Goal: Transaction & Acquisition: Purchase product/service

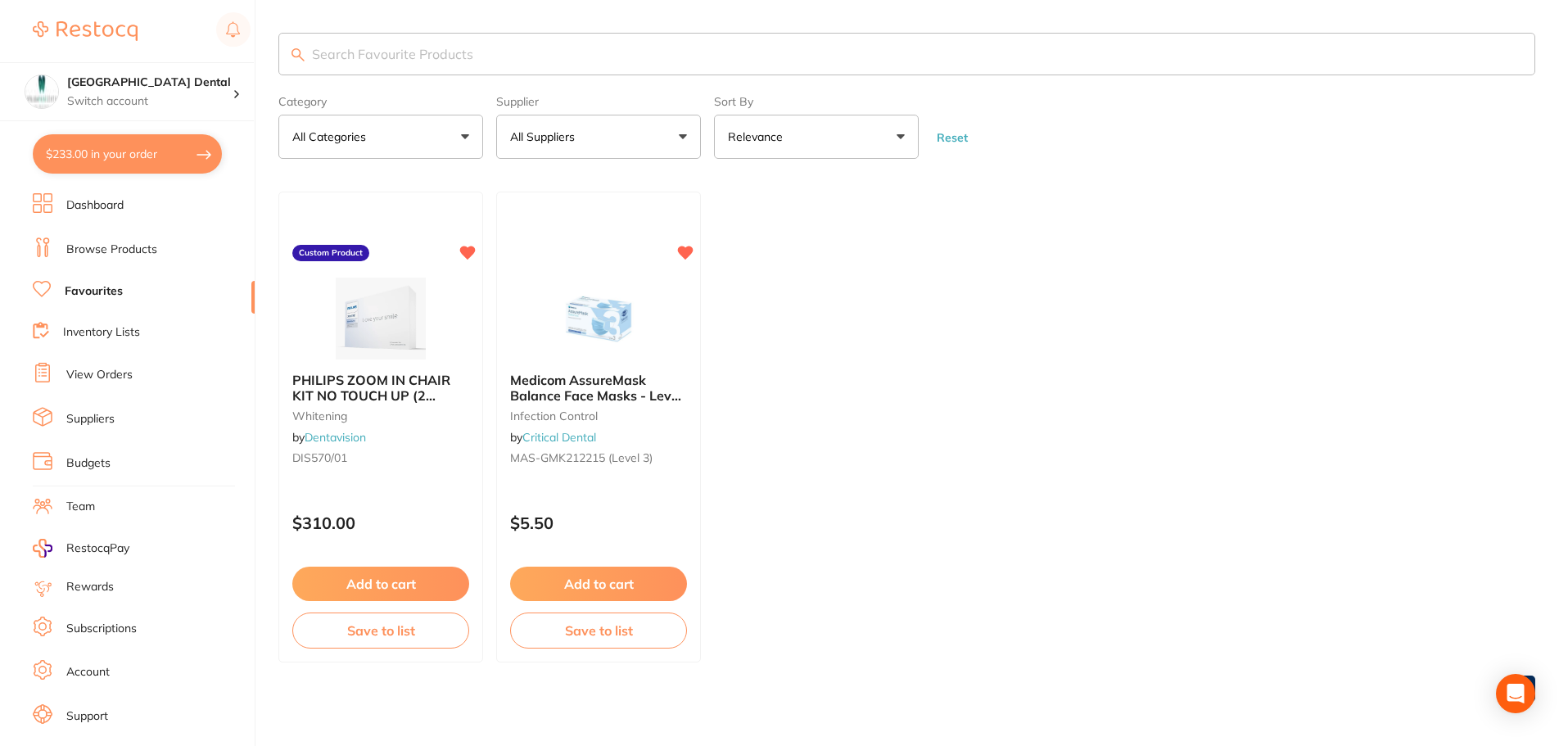
click at [139, 156] on button "$233.00 in your order" at bounding box center [127, 154] width 189 height 39
checkbox input "true"
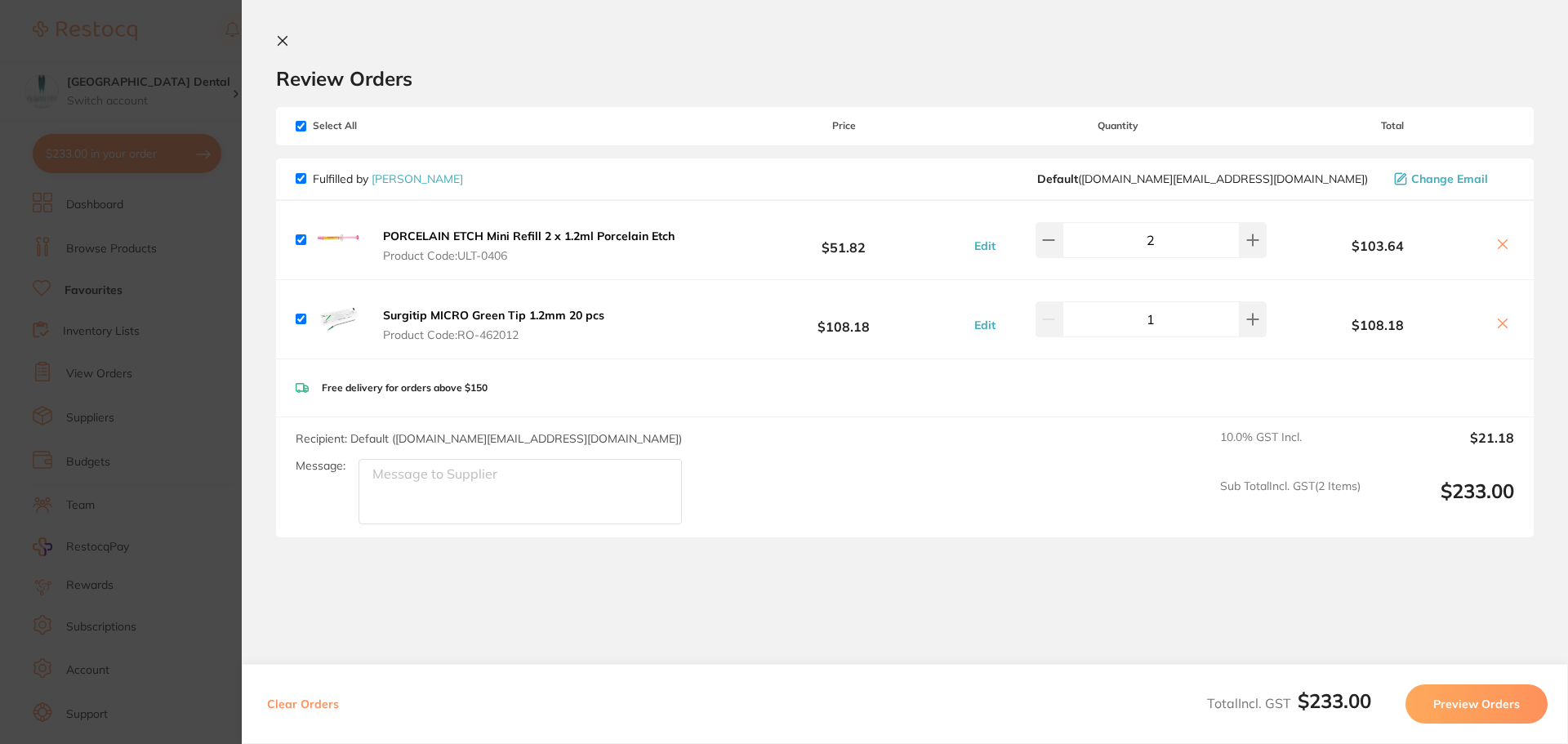
click at [504, 617] on section "Review Orders Your orders are being processed and we will notify you once we ha…" at bounding box center [905, 372] width 1326 height 744
click at [1248, 238] on icon at bounding box center [1252, 240] width 13 height 13
type input "3"
click at [1477, 705] on button "Preview Orders" at bounding box center [1476, 703] width 142 height 39
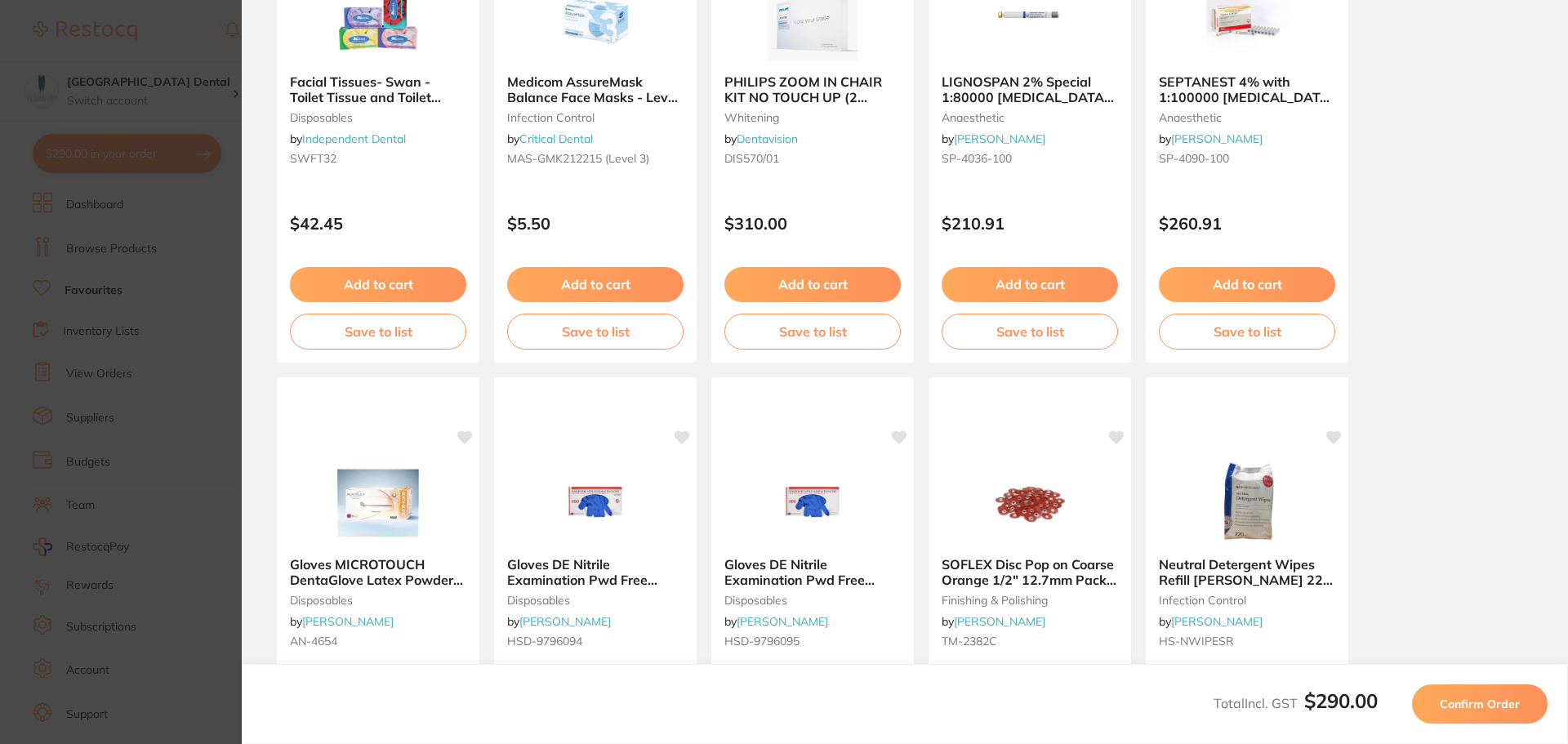
click at [1477, 698] on span "Confirm Order" at bounding box center [1480, 703] width 80 height 15
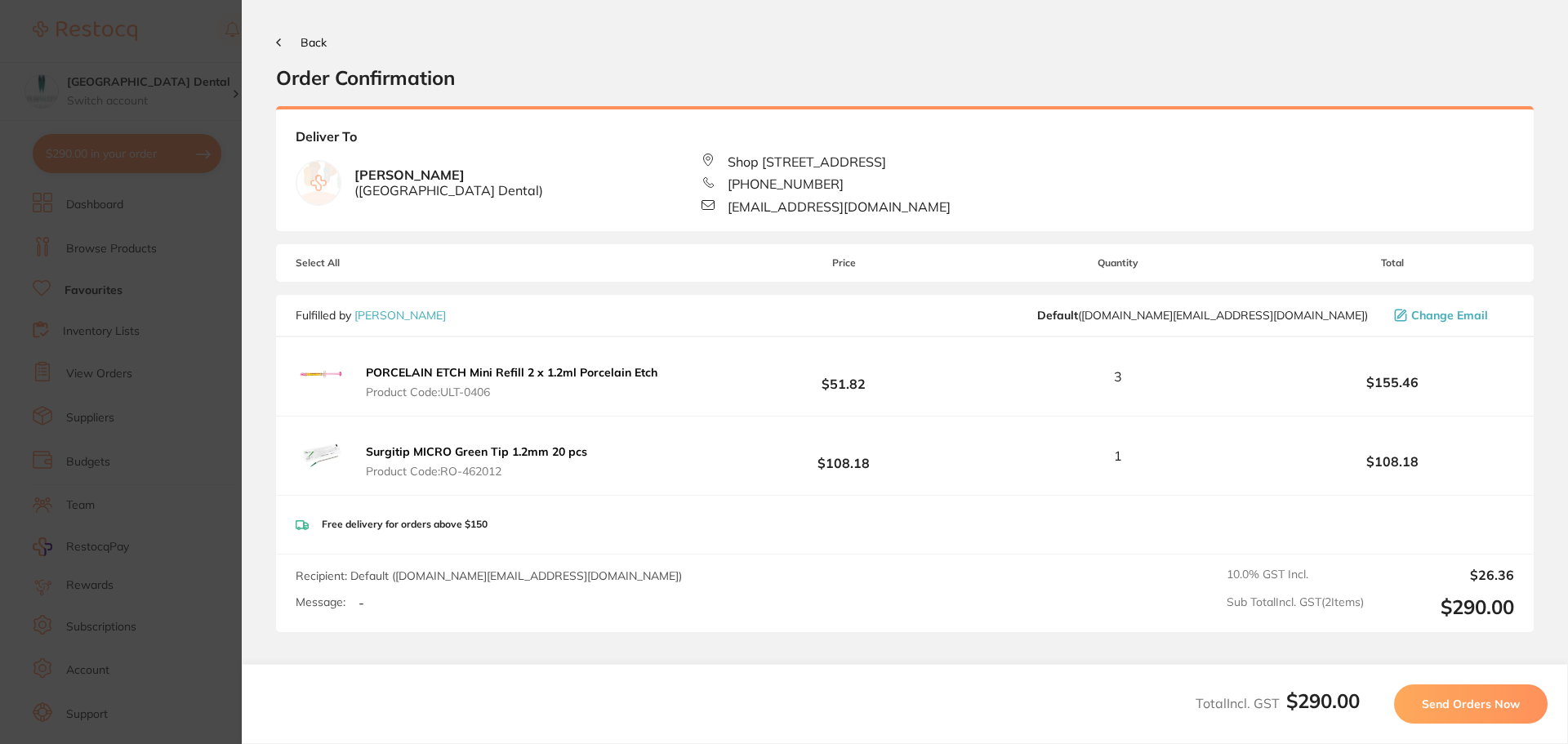
click at [1432, 703] on span "Send Orders Now" at bounding box center [1471, 703] width 98 height 15
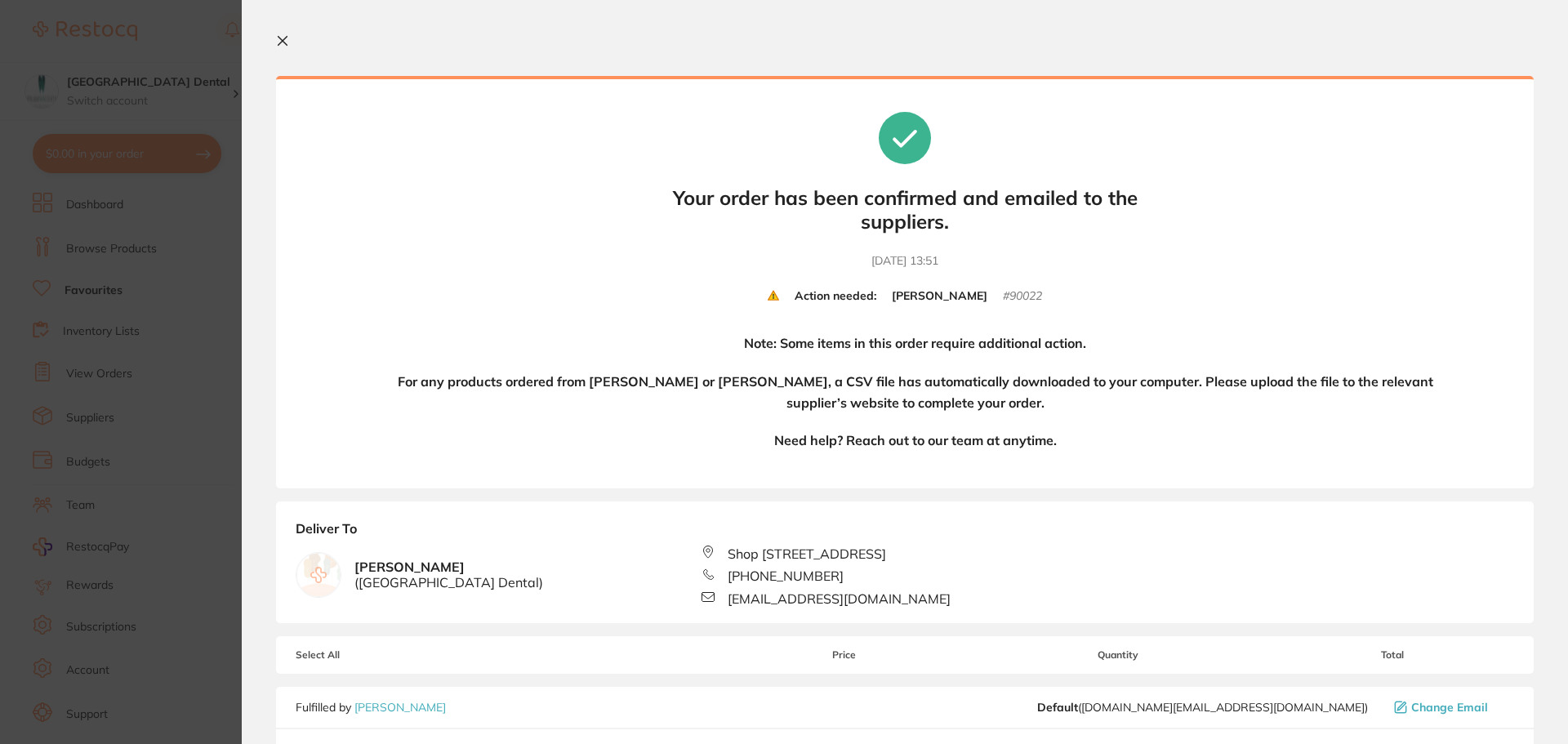
click at [282, 40] on icon at bounding box center [283, 41] width 9 height 9
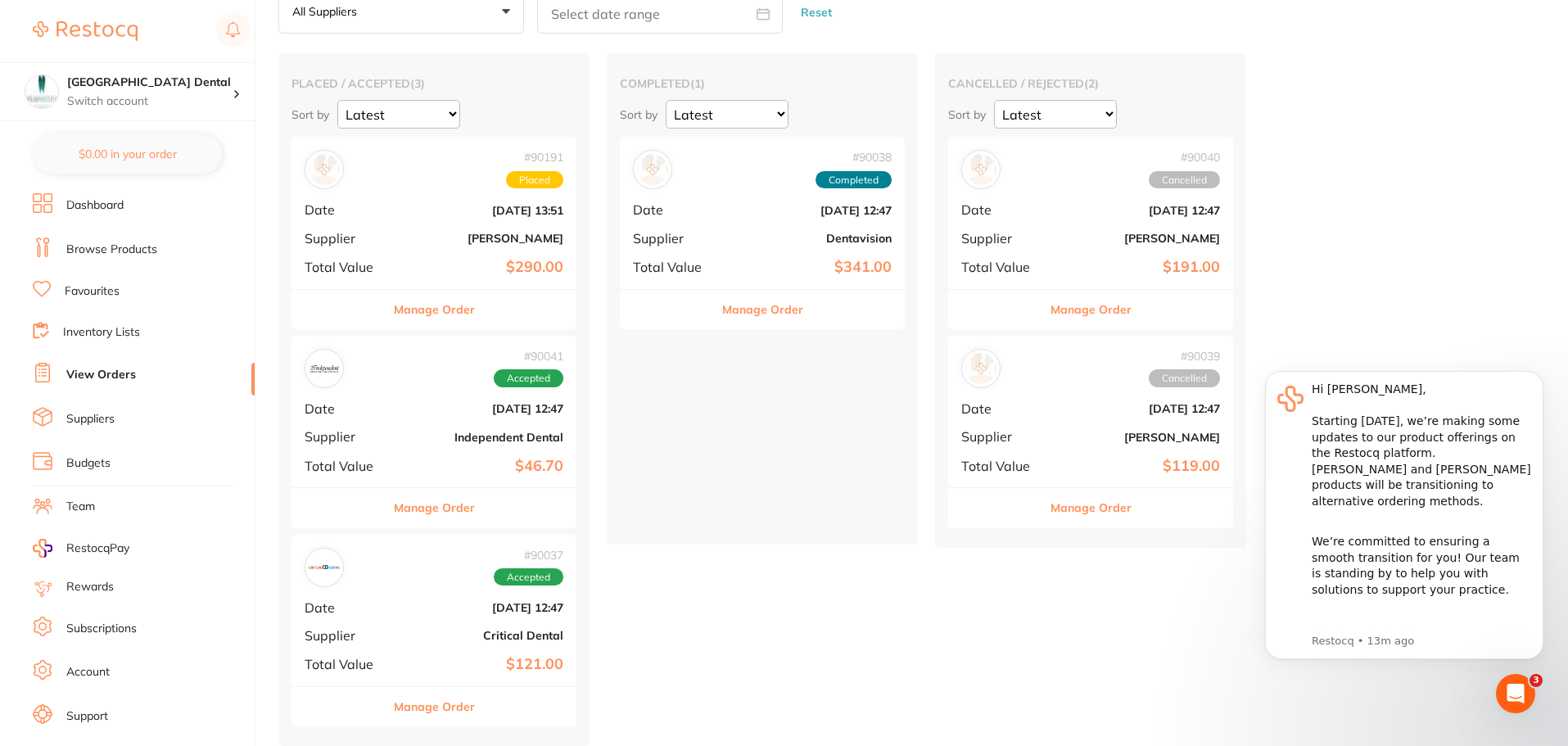
scroll to position [95, 0]
click at [1058, 308] on button "Manage Order" at bounding box center [1091, 309] width 81 height 39
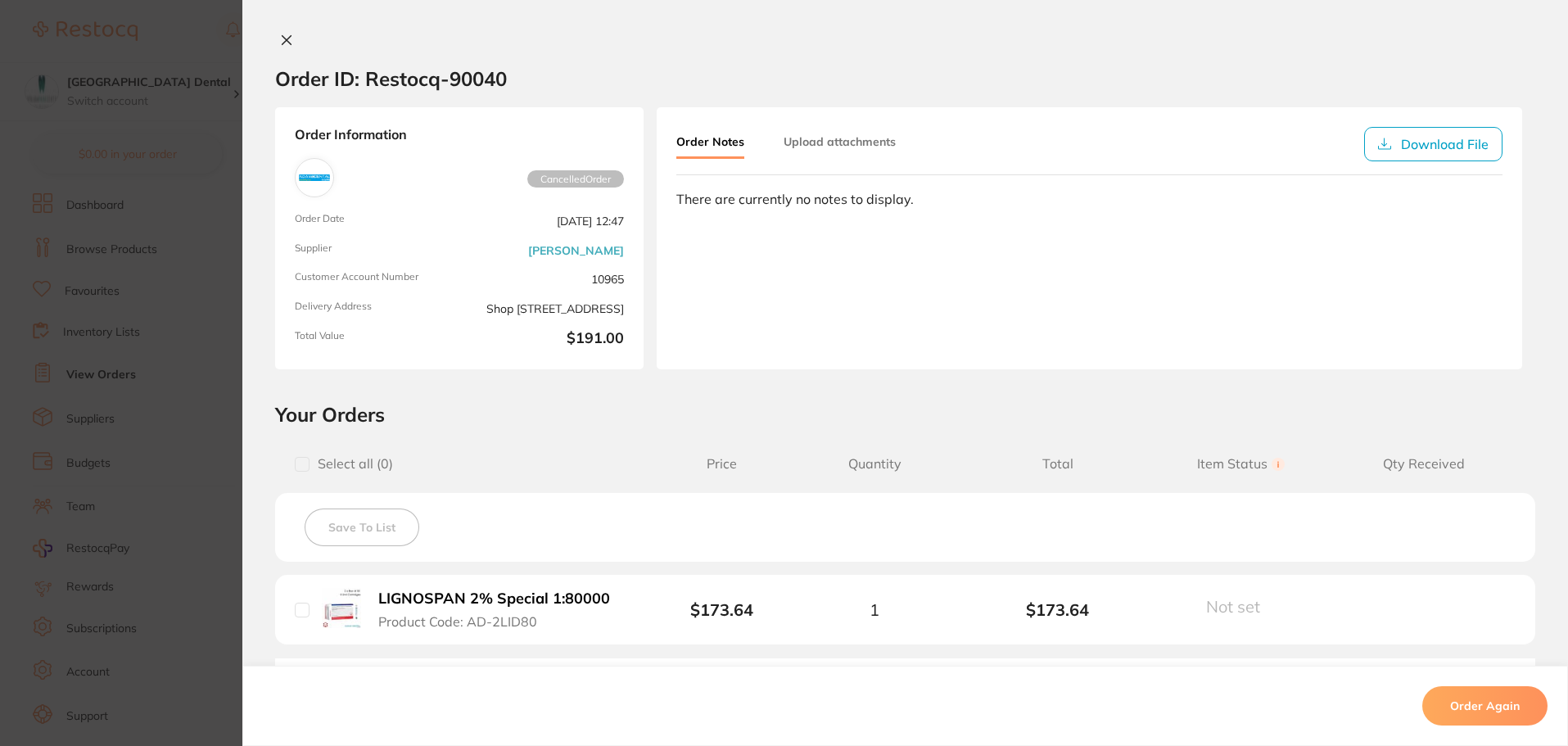
click at [286, 39] on icon at bounding box center [286, 40] width 13 height 13
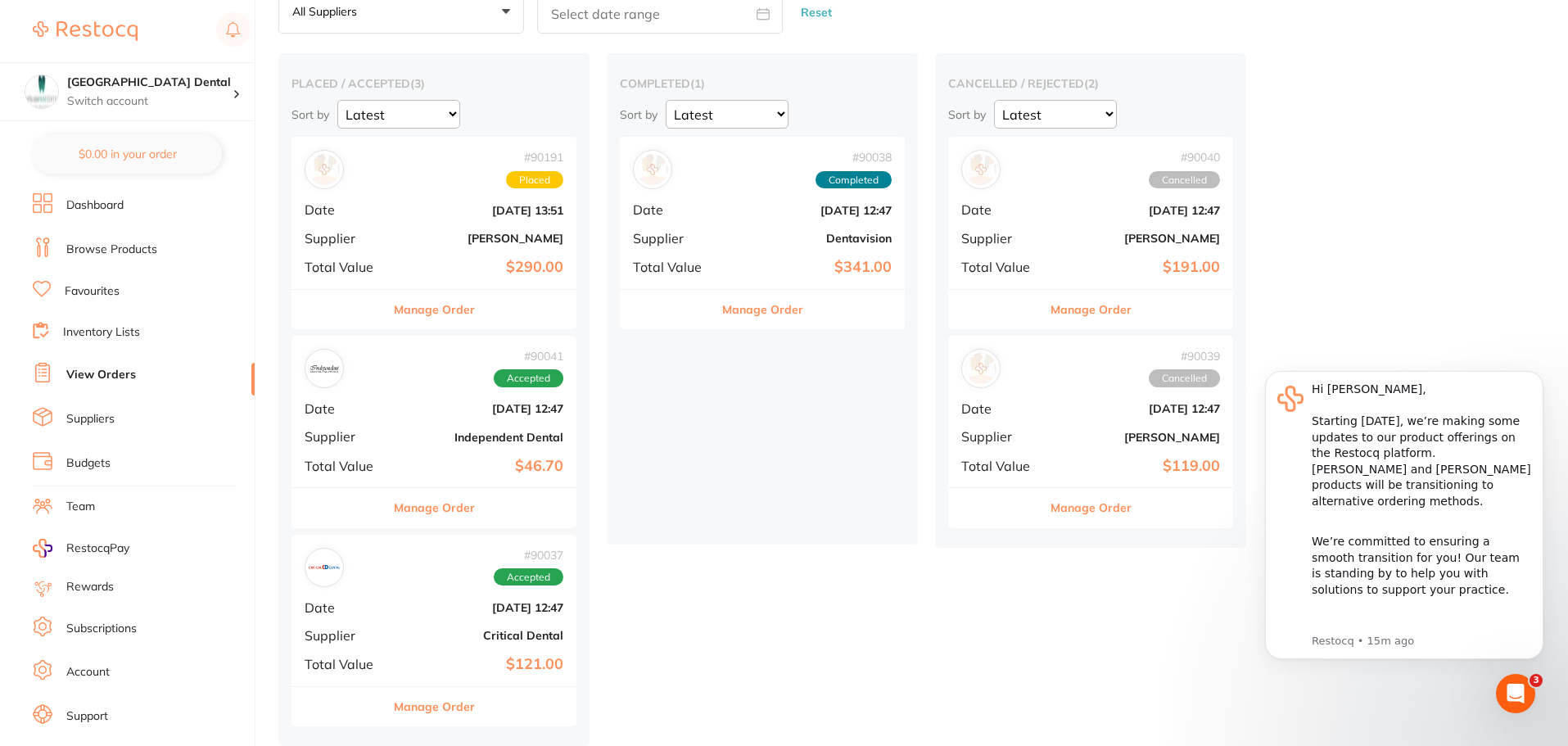
click at [1069, 305] on button "Manage Order" at bounding box center [1091, 309] width 81 height 39
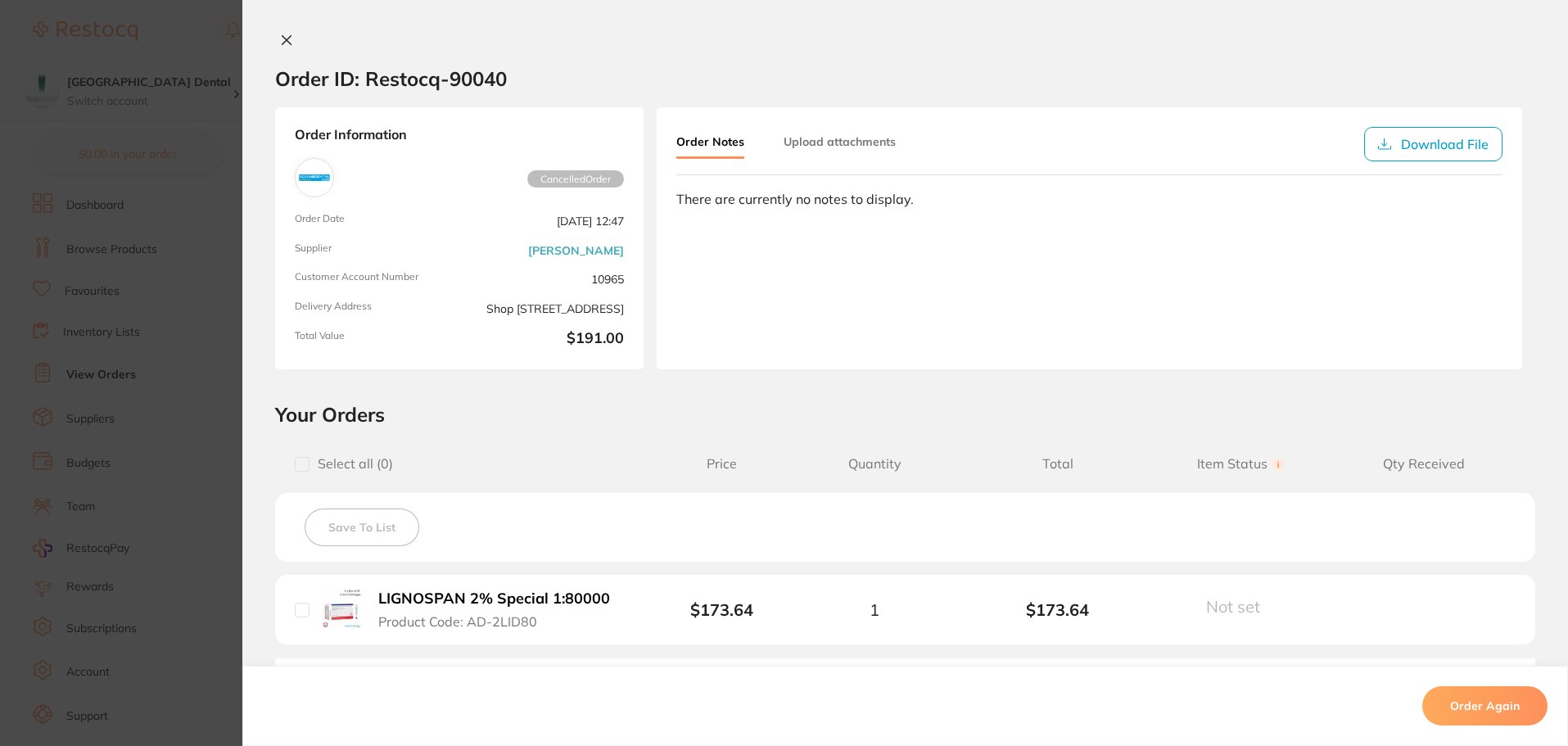
click at [1505, 707] on button "Order Again" at bounding box center [1485, 705] width 126 height 39
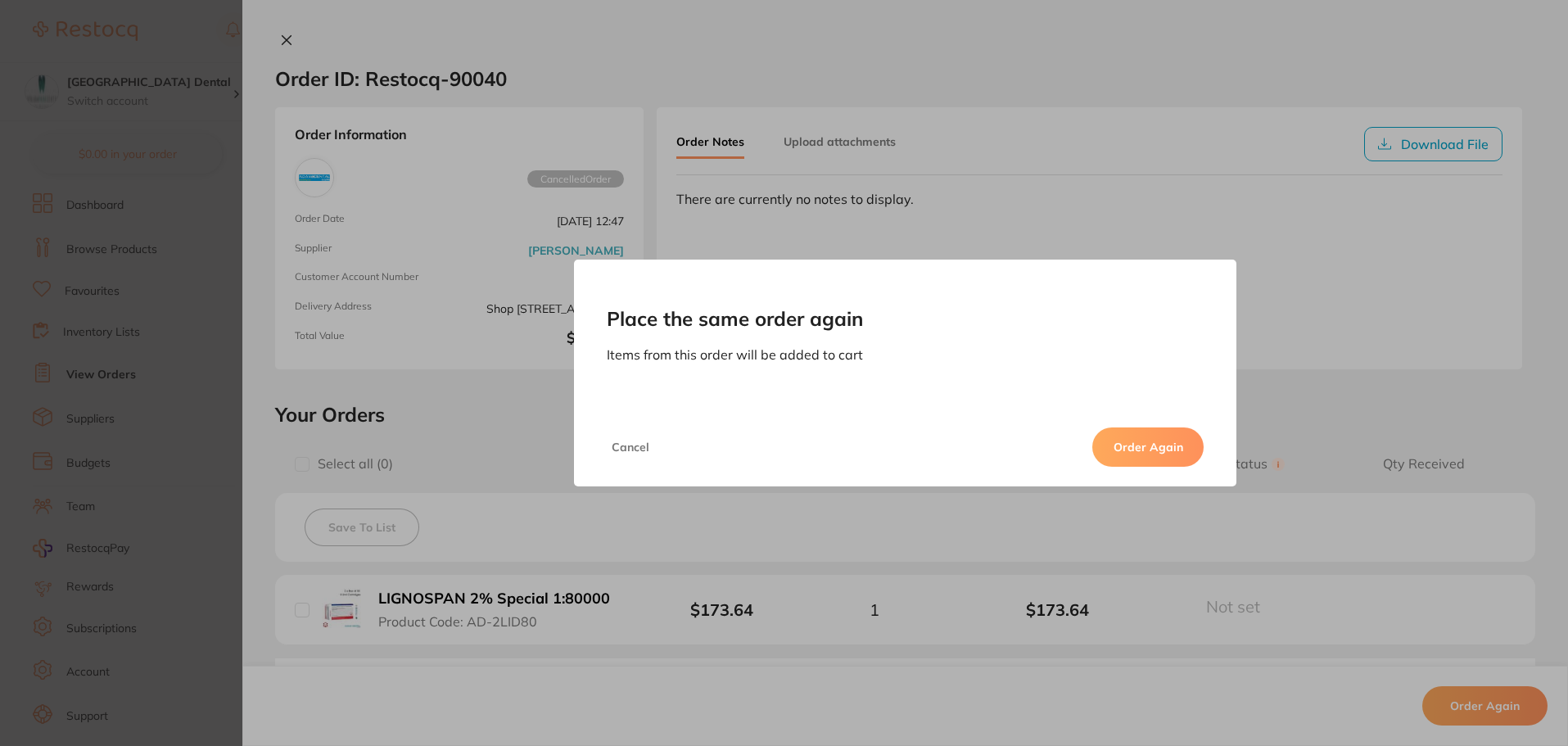
click at [1132, 441] on button "Order Again" at bounding box center [1148, 446] width 111 height 39
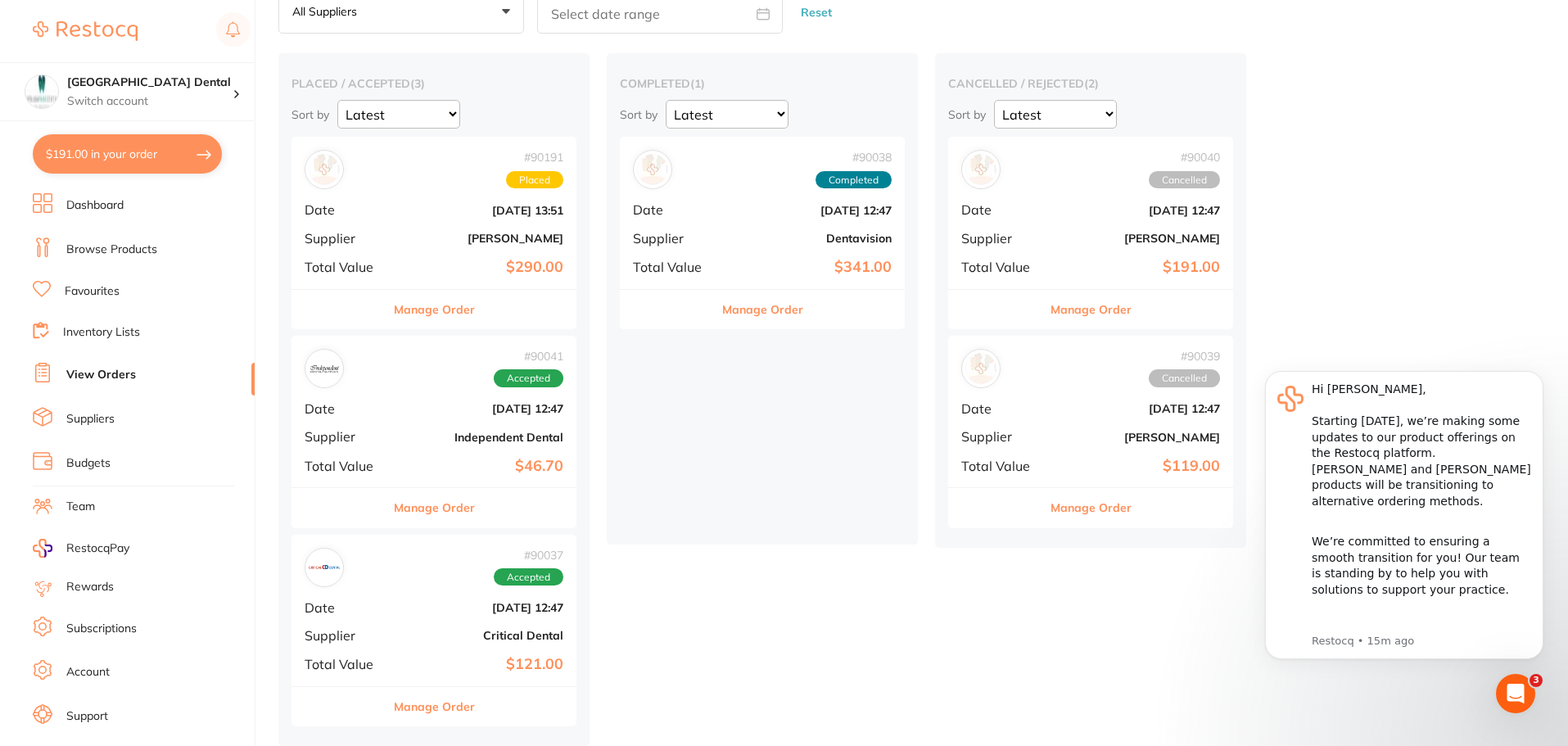
checkbox input "true"
